Goal: Task Accomplishment & Management: Manage account settings

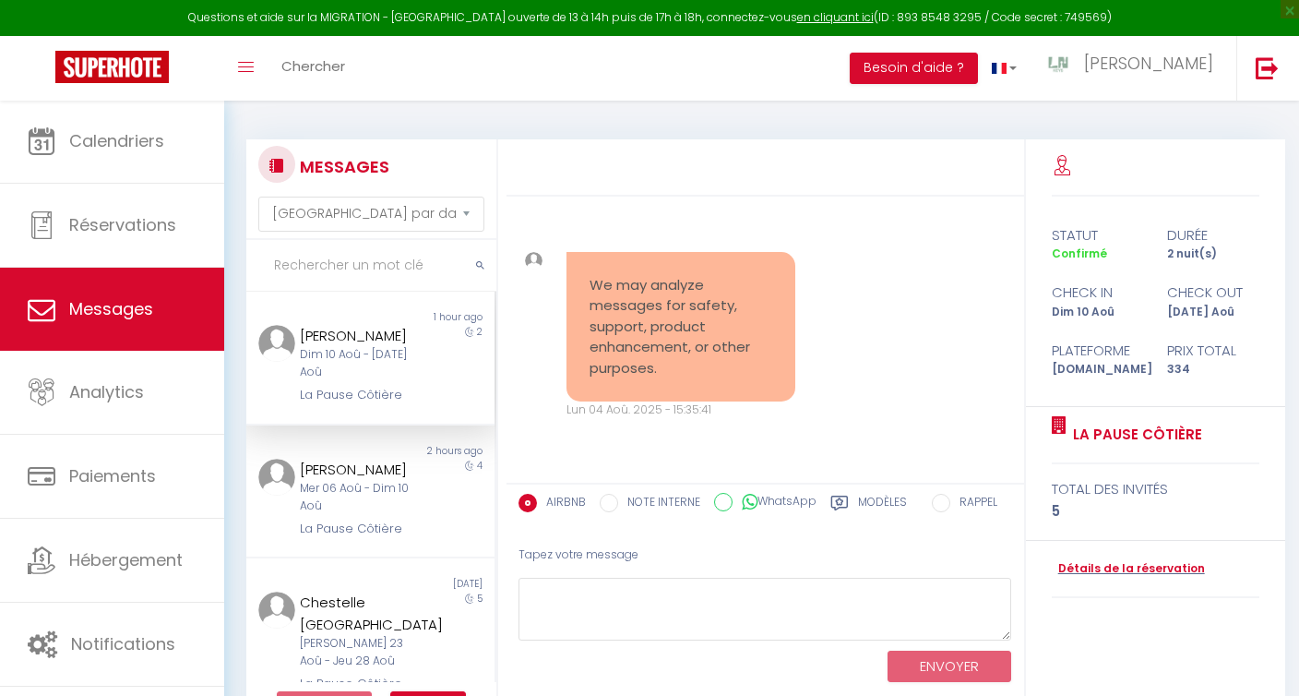
select select "message"
click at [105, 326] on link "Messages" at bounding box center [112, 309] width 224 height 83
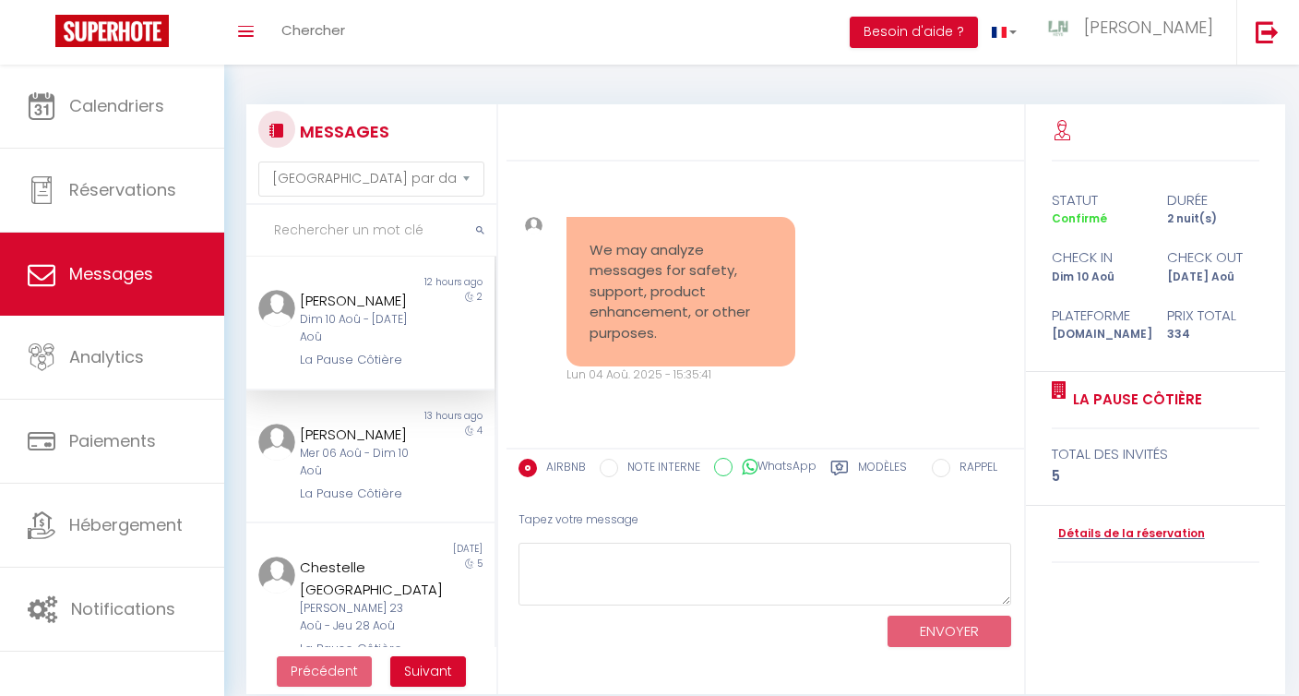
select select "message"
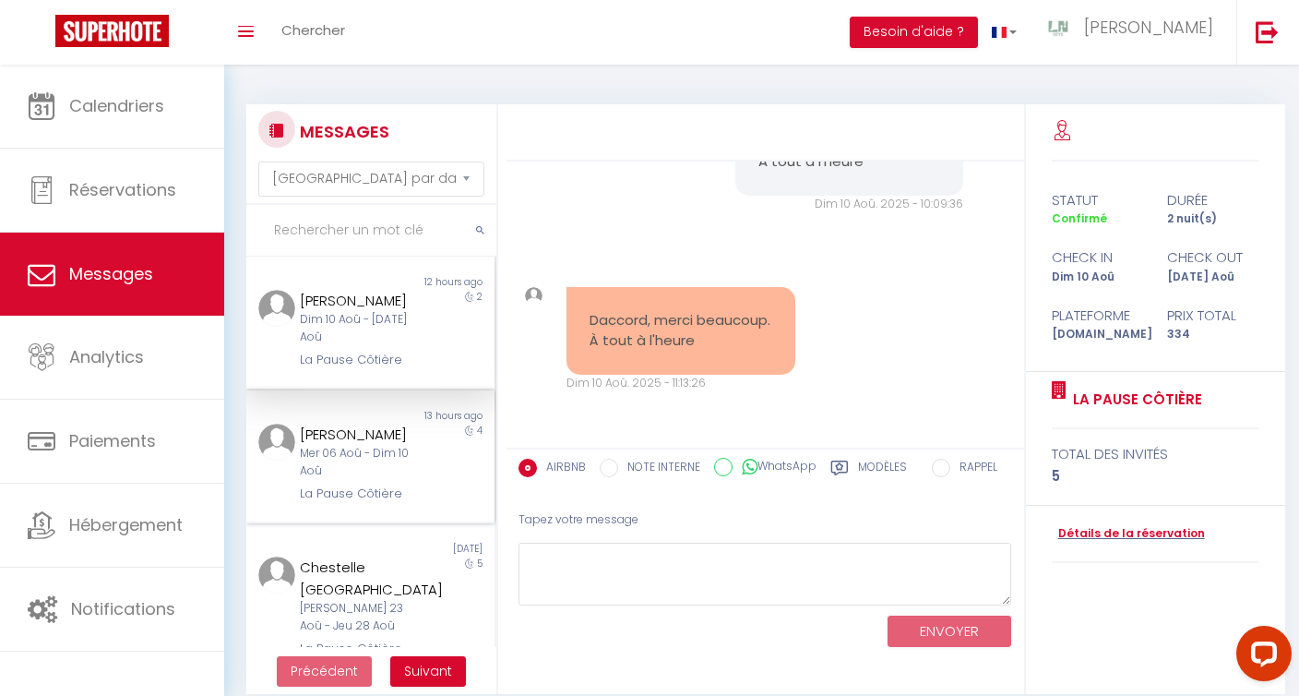
click at [320, 428] on div "[PERSON_NAME]" at bounding box center [360, 435] width 120 height 22
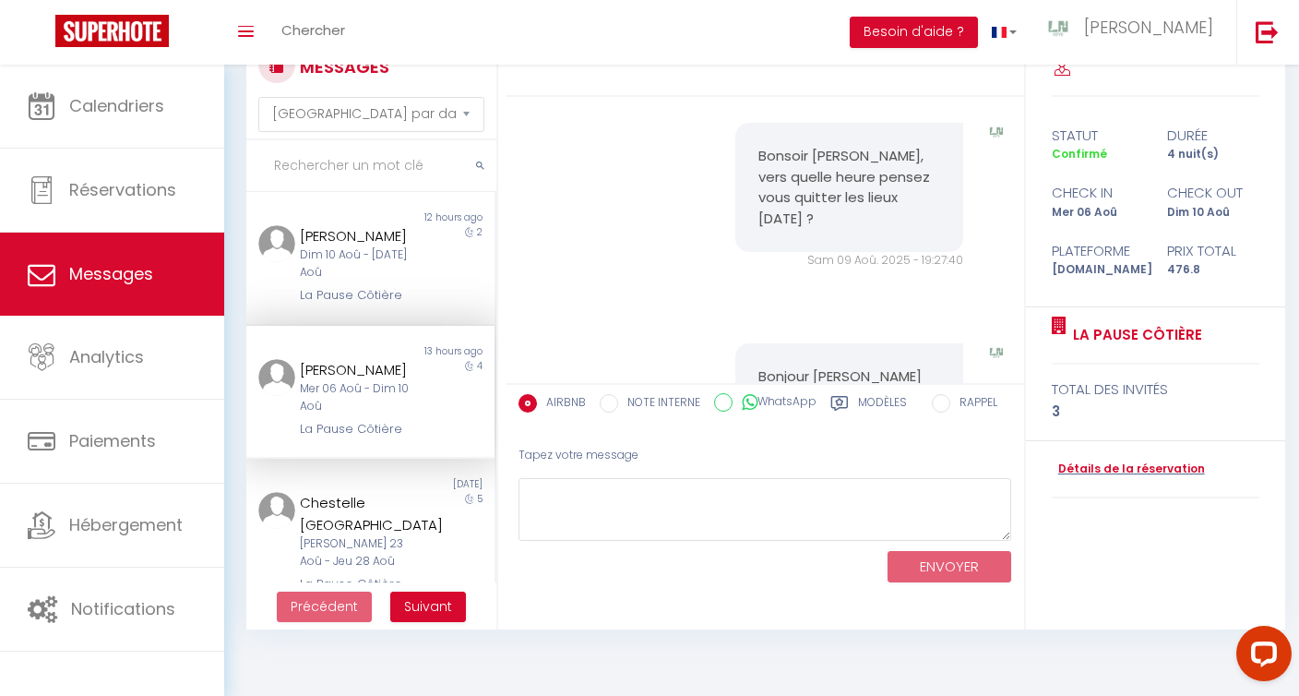
scroll to position [65, 0]
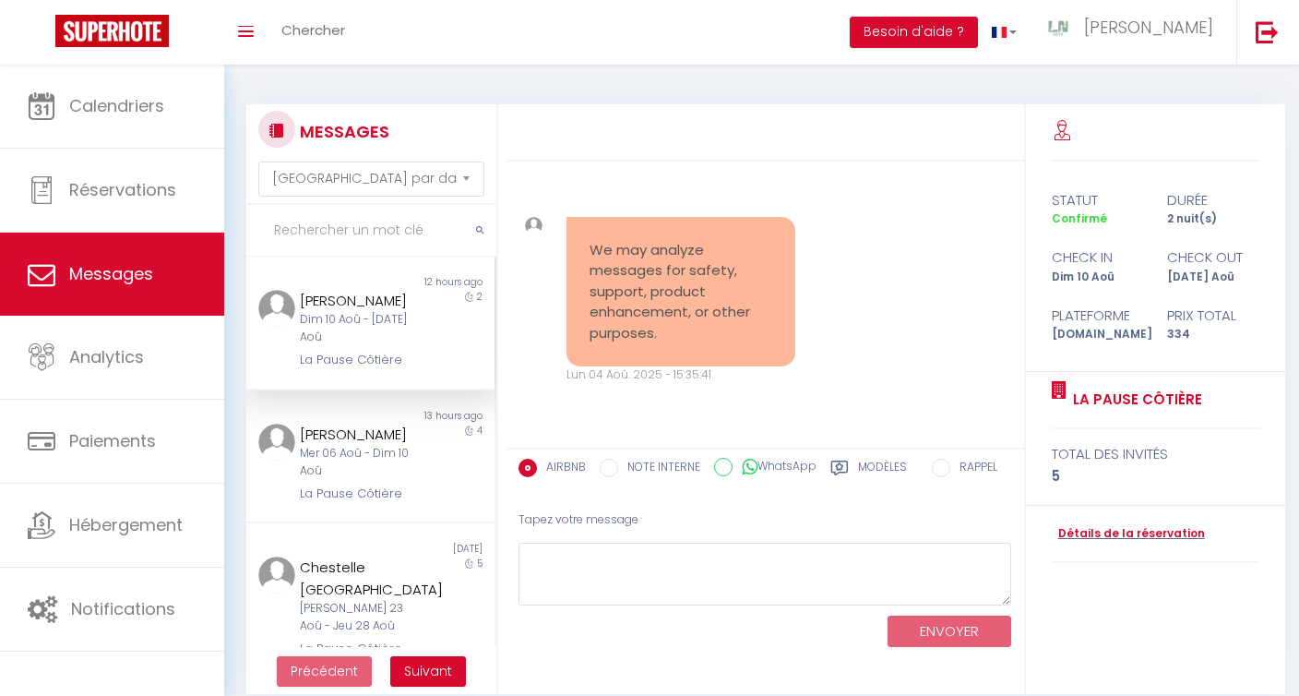
select select "message"
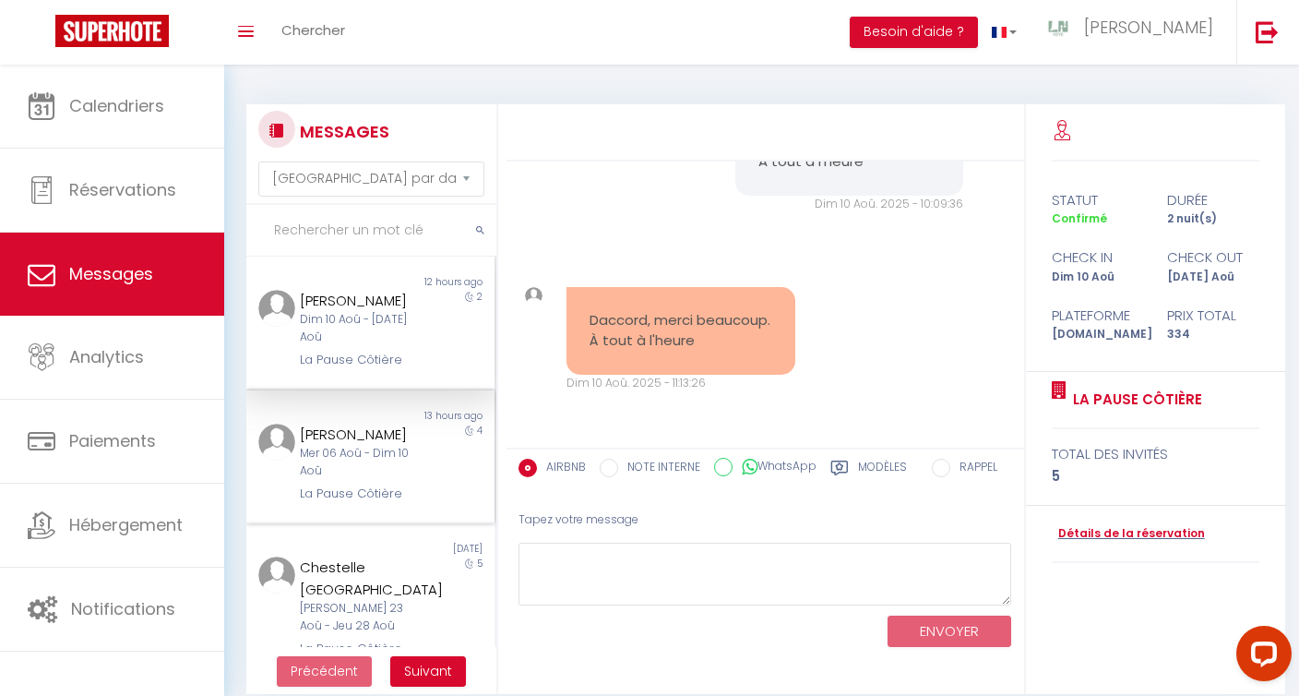
click at [293, 478] on div "[PERSON_NAME] Mer 06 Aoû - Dim 10 Aoû La Pause Côtière" at bounding box center [360, 464] width 145 height 80
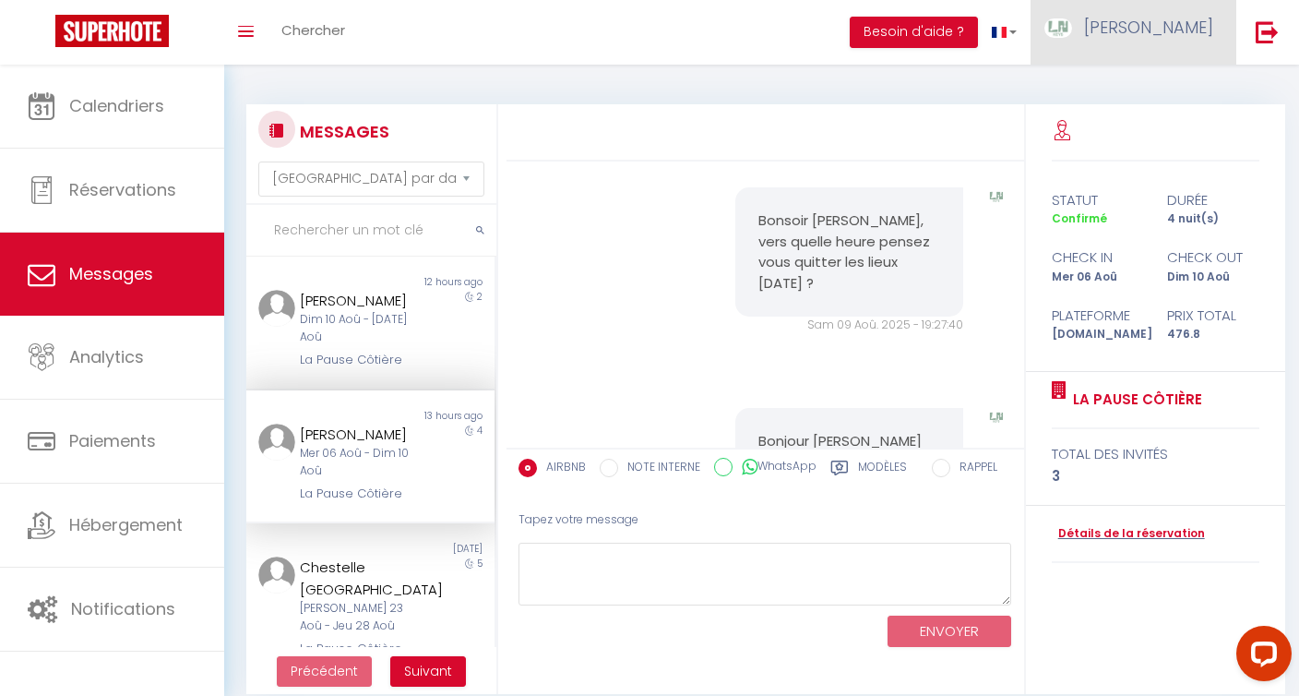
click at [1188, 22] on span "[PERSON_NAME]" at bounding box center [1148, 27] width 129 height 23
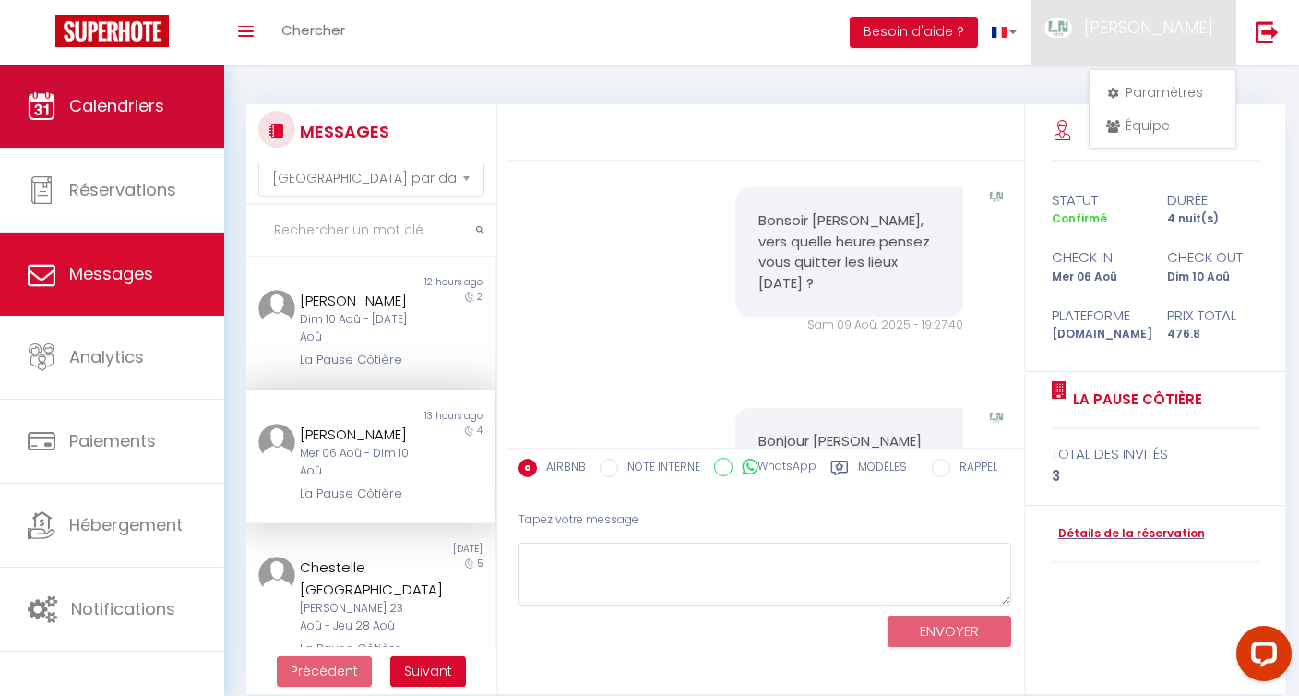
click at [89, 98] on span "Calendriers" at bounding box center [116, 105] width 95 height 23
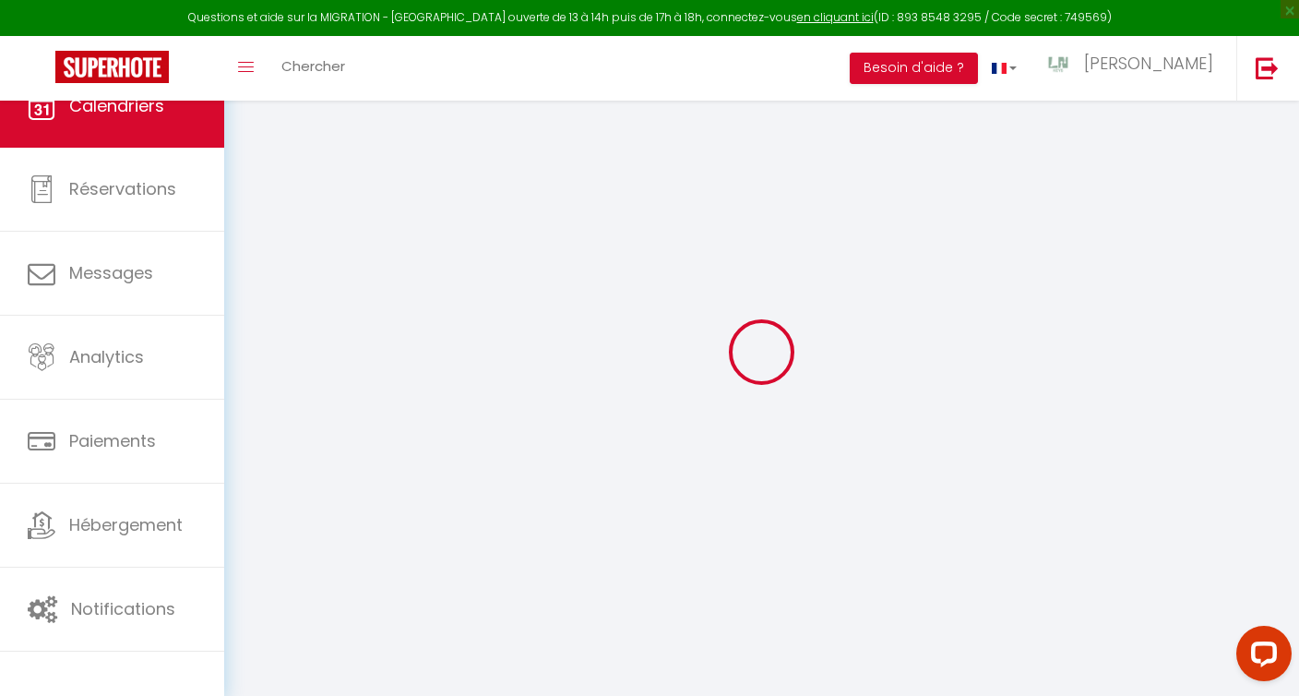
select select
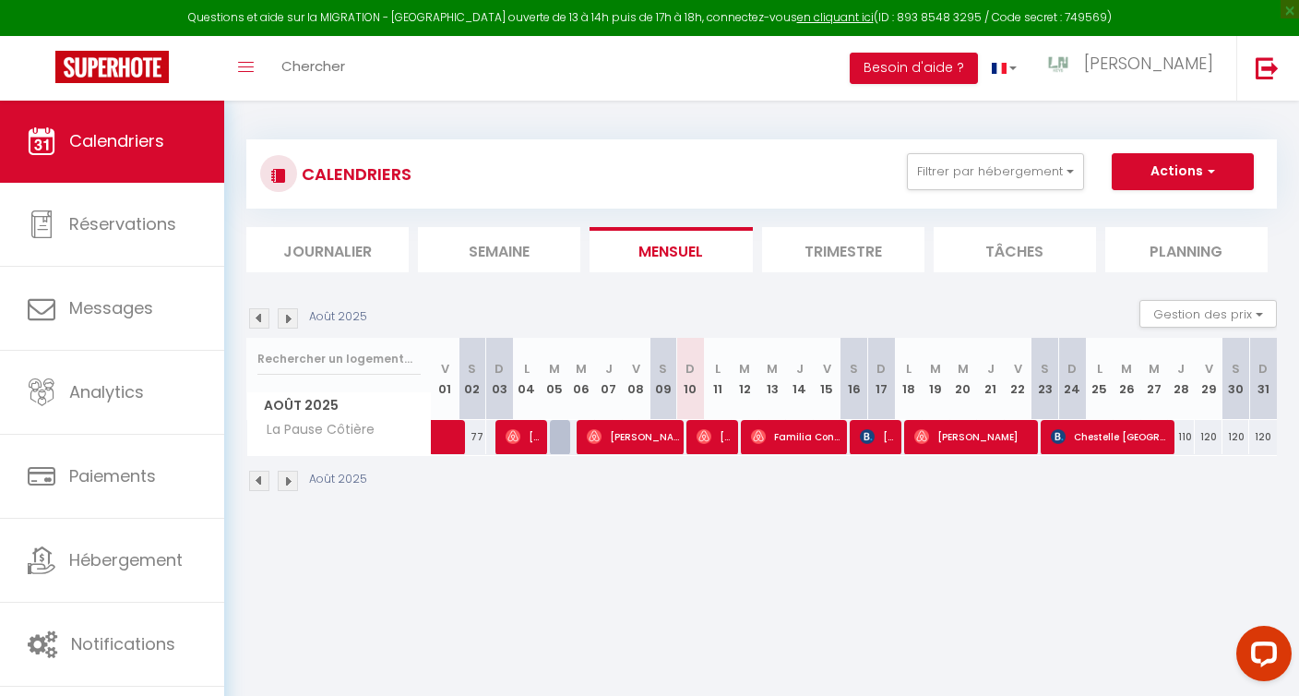
click at [653, 429] on span "[PERSON_NAME]" at bounding box center [633, 436] width 92 height 35
select select "OK"
select select "0"
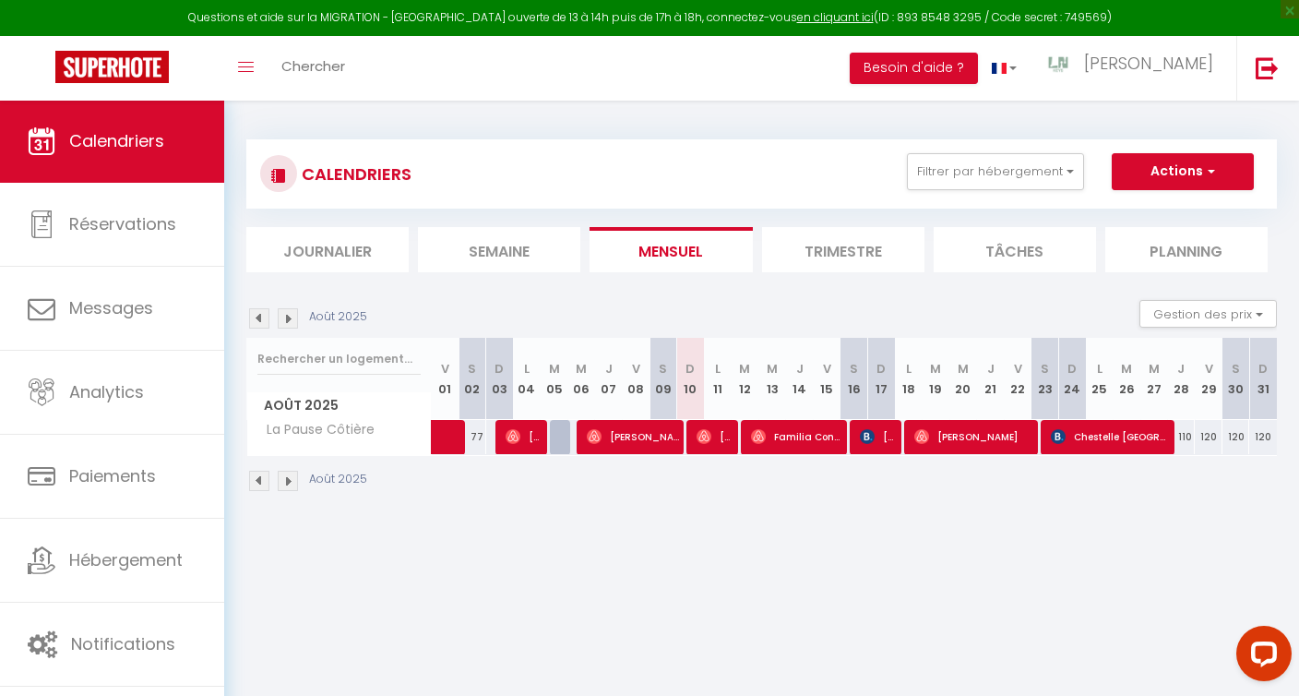
select select "1"
select select
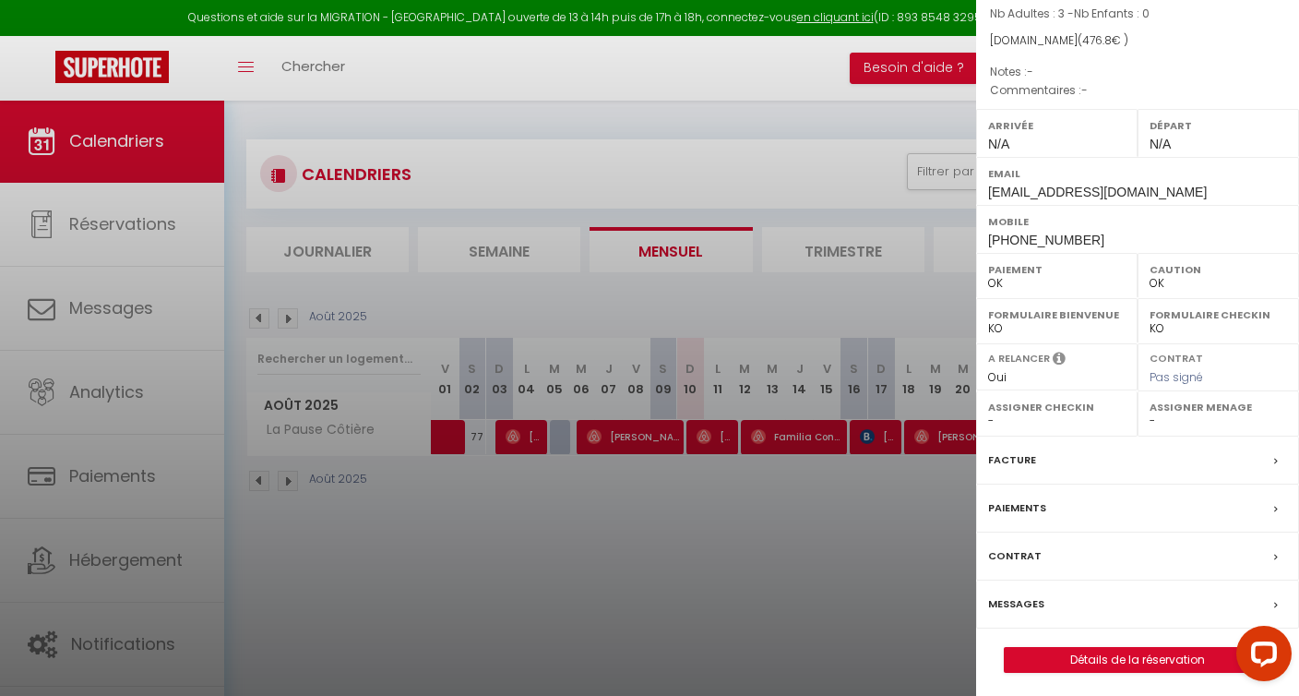
scroll to position [159, 0]
click at [1035, 603] on label "Messages" at bounding box center [1016, 604] width 56 height 19
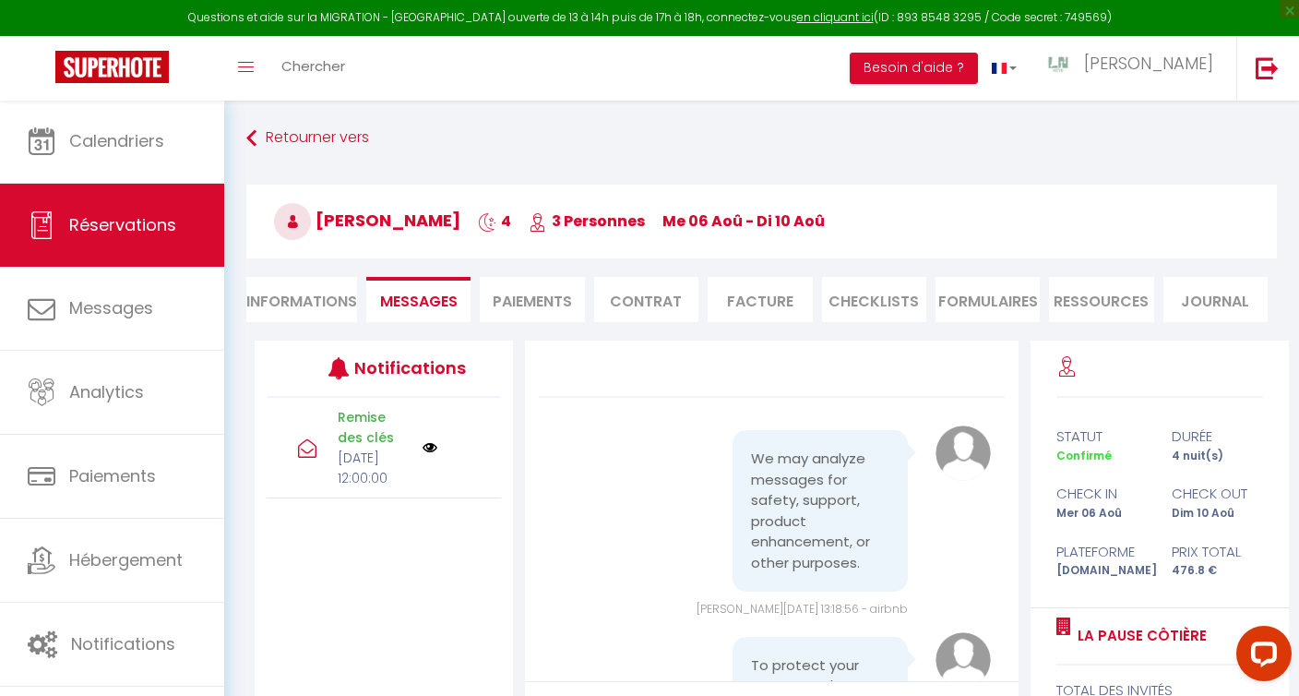
scroll to position [3650, 0]
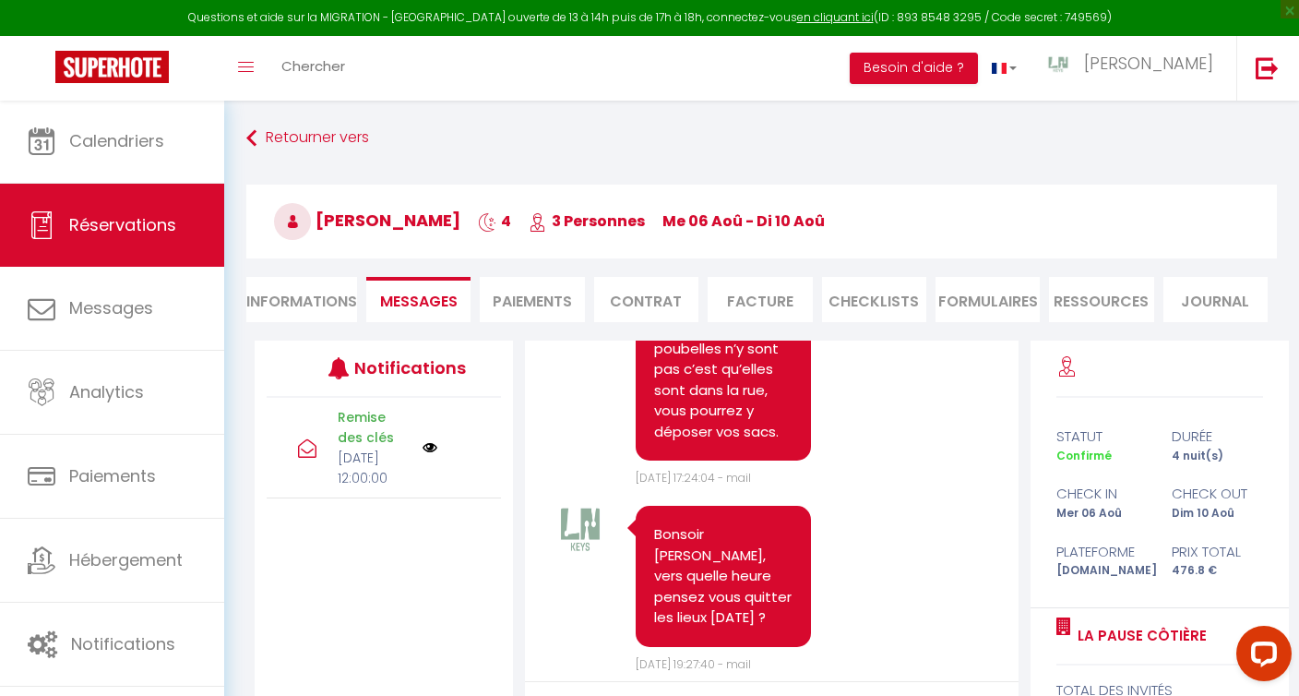
click at [142, 218] on span "Réservations" at bounding box center [122, 224] width 107 height 23
select select "not_cancelled"
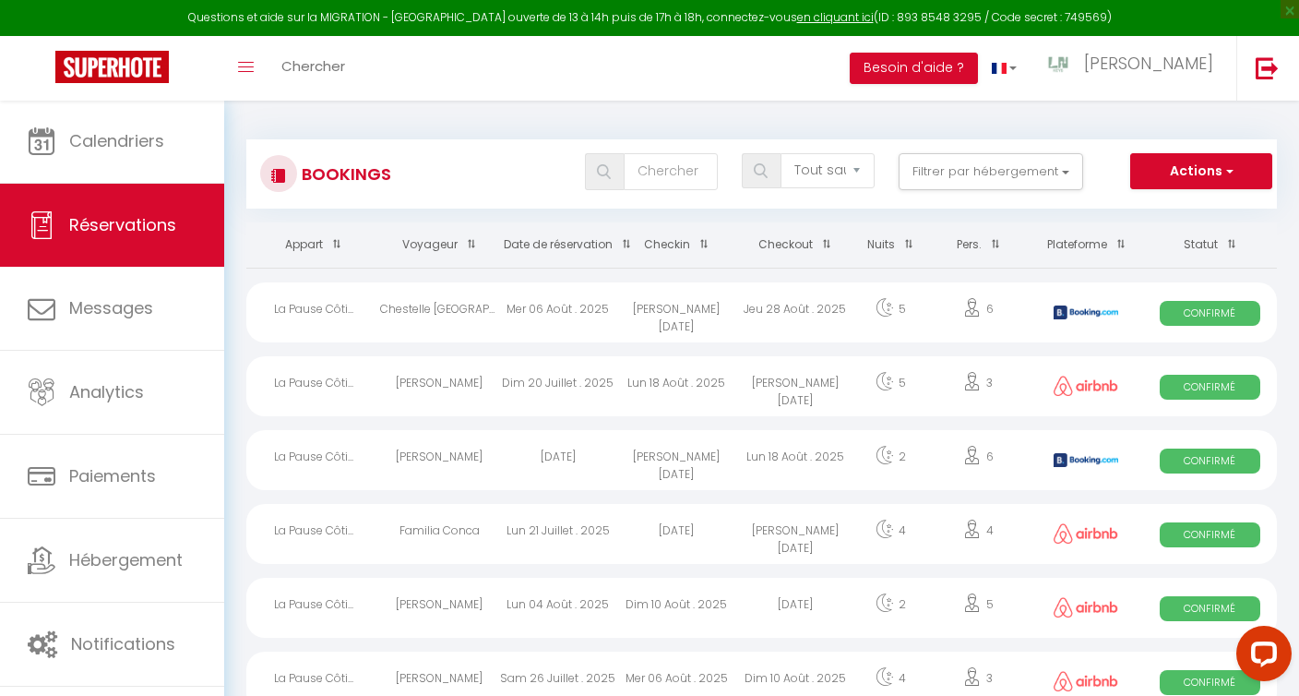
click at [573, 460] on div "Mar 05 Août . 2025" at bounding box center [558, 460] width 118 height 60
select select "OK"
select select "KO"
select select "0"
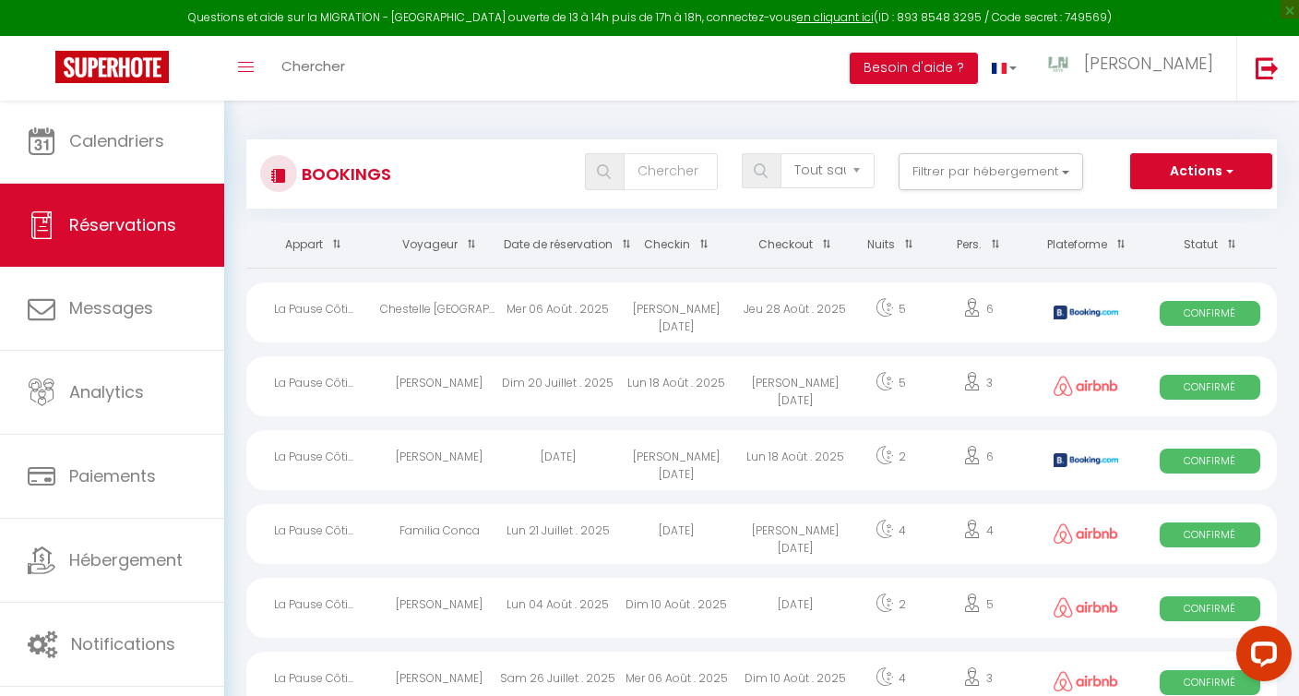
select select "1"
select select
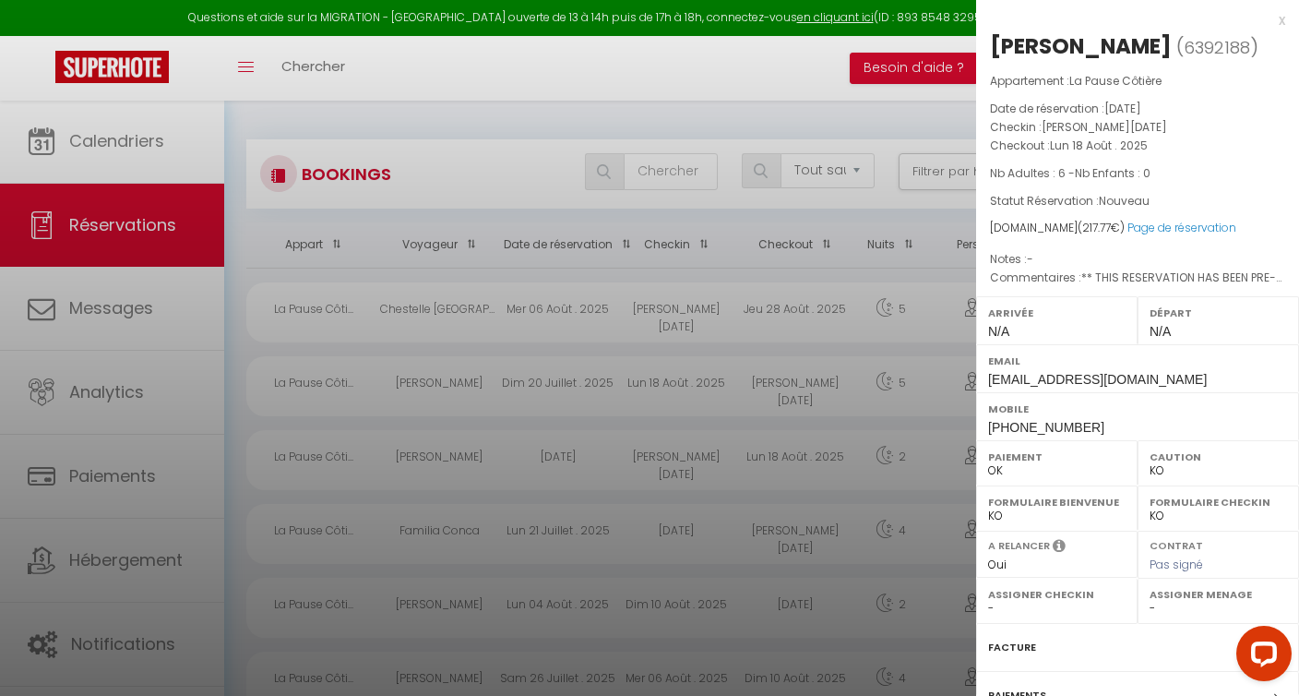
click at [379, 119] on div at bounding box center [649, 348] width 1299 height 696
